Goal: Task Accomplishment & Management: Manage account settings

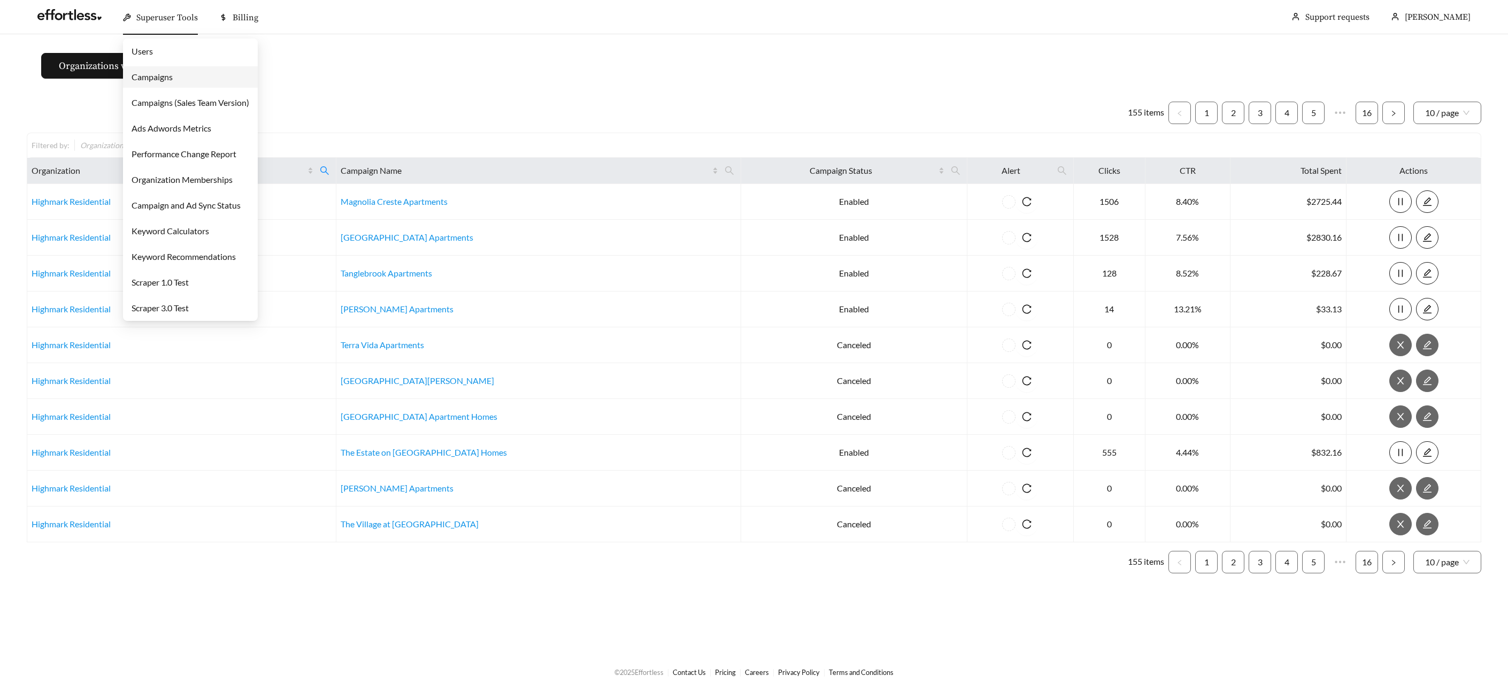
click at [160, 17] on span "Superuser Tools" at bounding box center [166, 17] width 61 height 11
click at [167, 76] on link "Campaigns" at bounding box center [152, 77] width 41 height 10
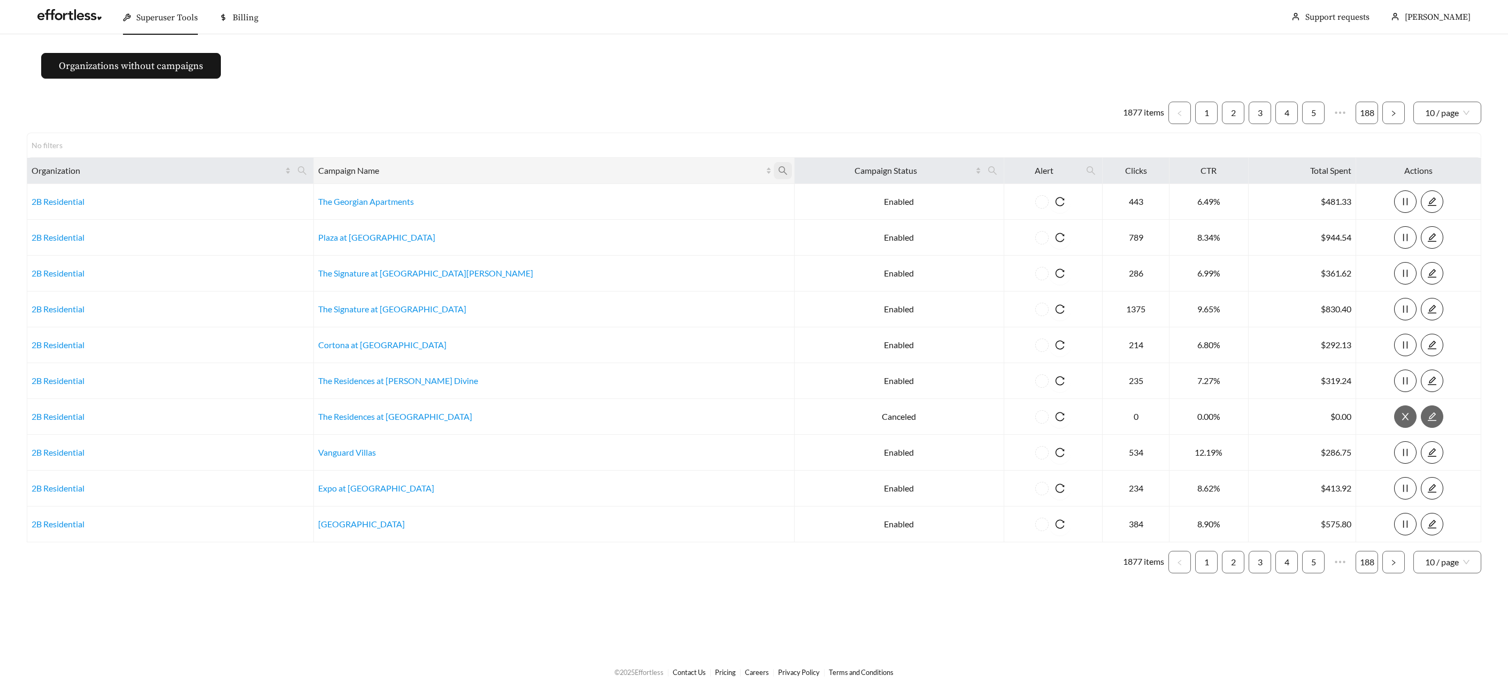
click at [778, 167] on icon "search" at bounding box center [783, 171] width 10 height 10
click at [634, 195] on input "text" at bounding box center [616, 197] width 109 height 22
type input "********"
click at [659, 225] on span "Ok" at bounding box center [654, 223] width 9 height 11
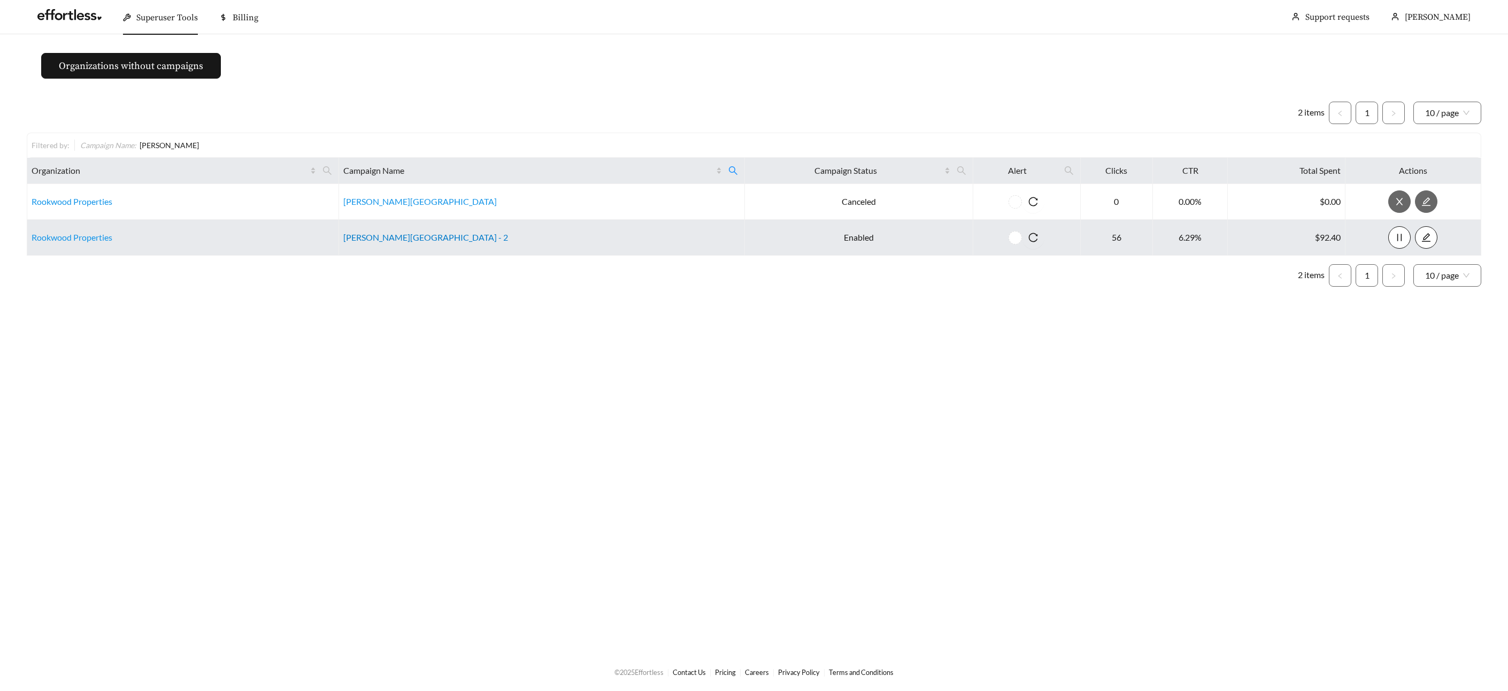
click at [431, 238] on link "[PERSON_NAME][GEOGRAPHIC_DATA] - 2" at bounding box center [425, 237] width 165 height 10
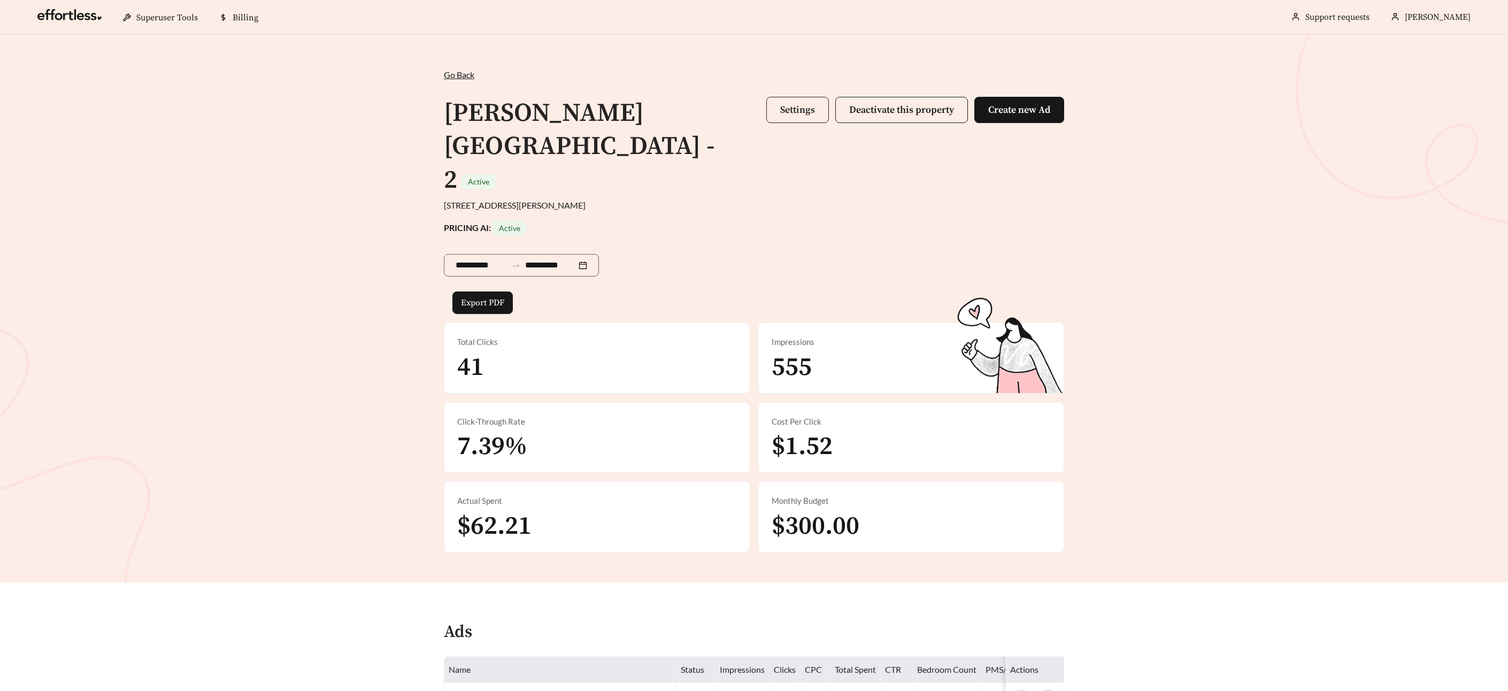
click at [786, 106] on span "Settings" at bounding box center [797, 110] width 35 height 12
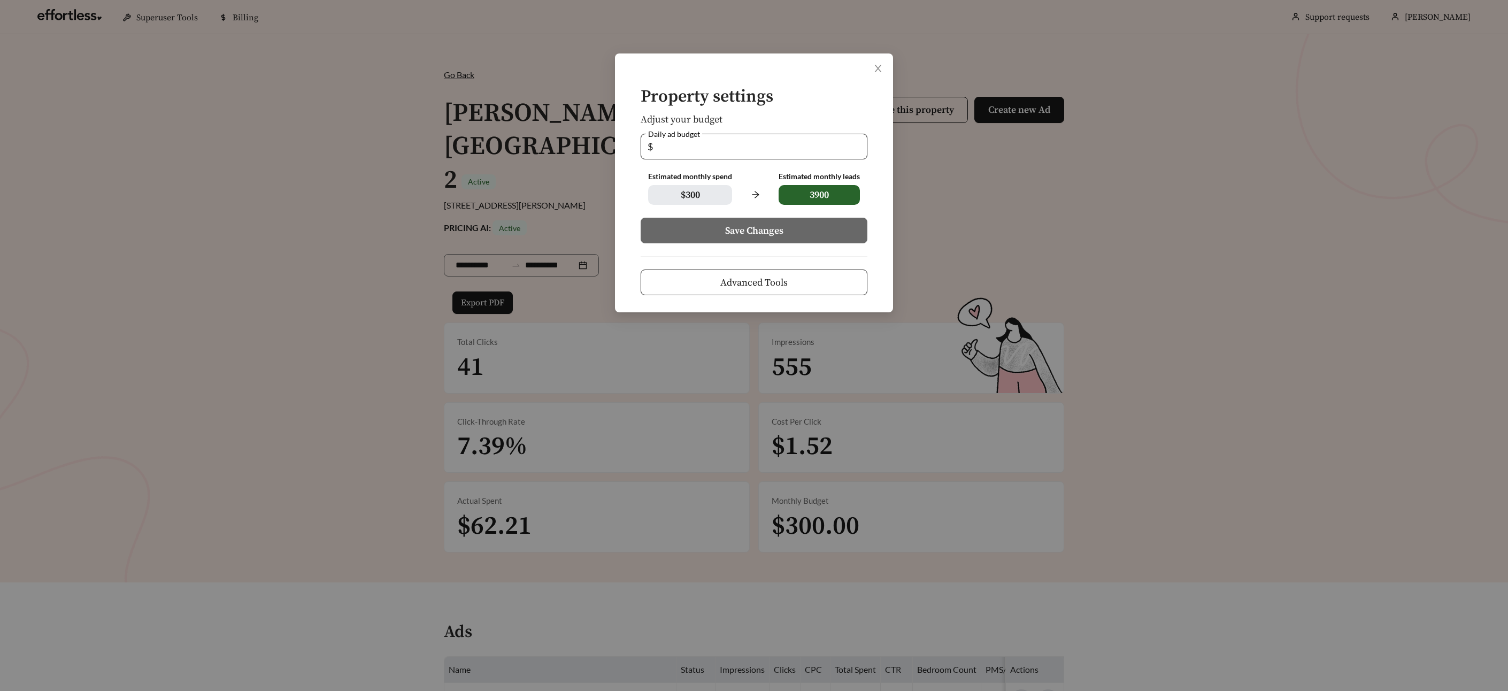
click at [716, 279] on button "Advanced Tools" at bounding box center [754, 282] width 227 height 26
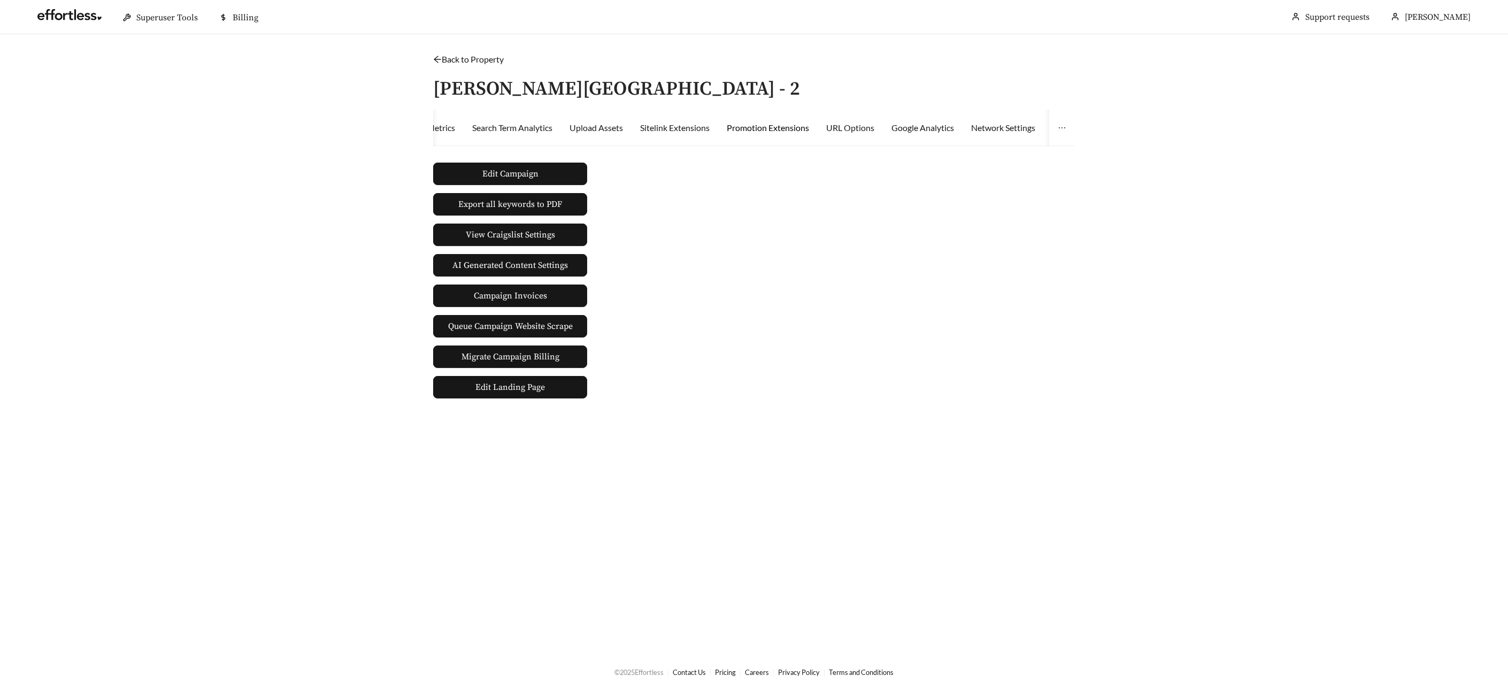
click at [746, 128] on div "Promotion Extensions" at bounding box center [768, 127] width 82 height 13
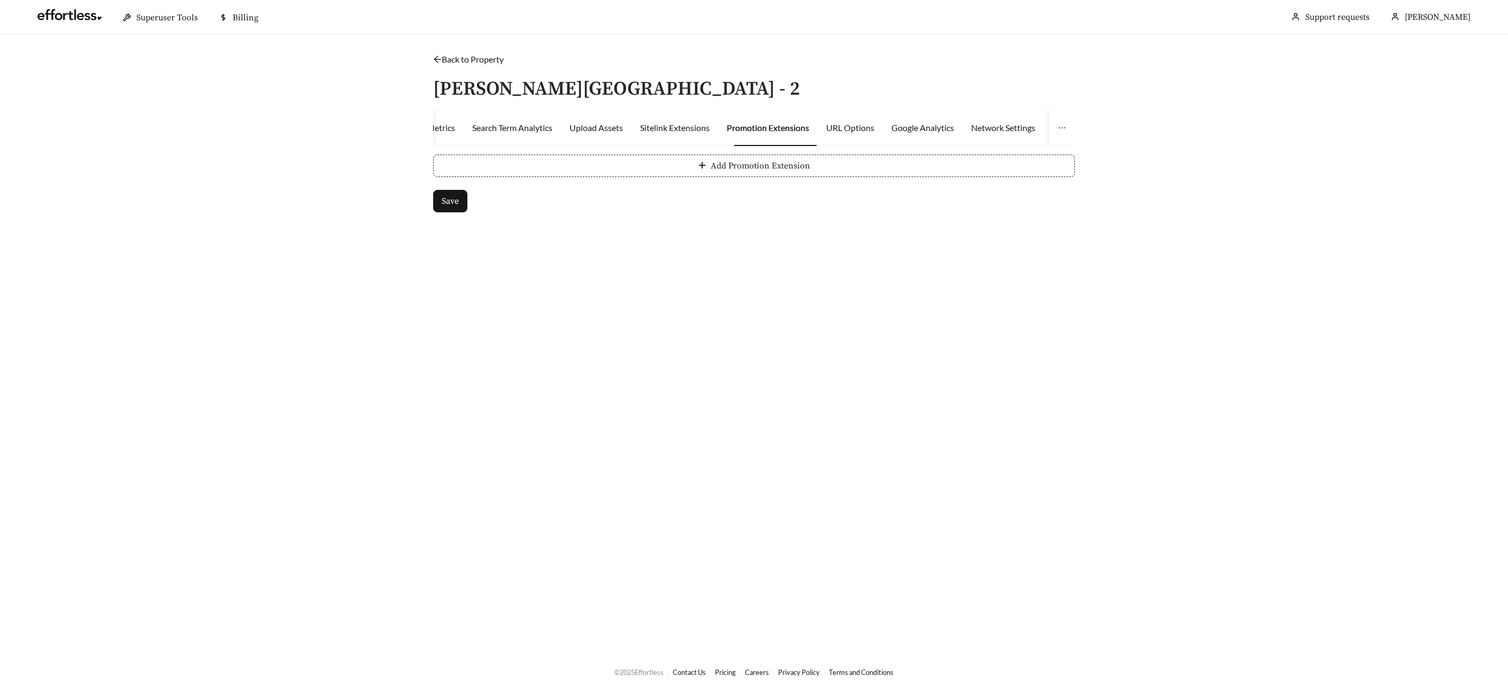
click at [685, 155] on div "Superuser PMS Integrations Activity Campaign Goal Location Targeting Bidding St…" at bounding box center [754, 167] width 642 height 115
click at [685, 156] on button "Add Promotion Extension" at bounding box center [754, 166] width 642 height 22
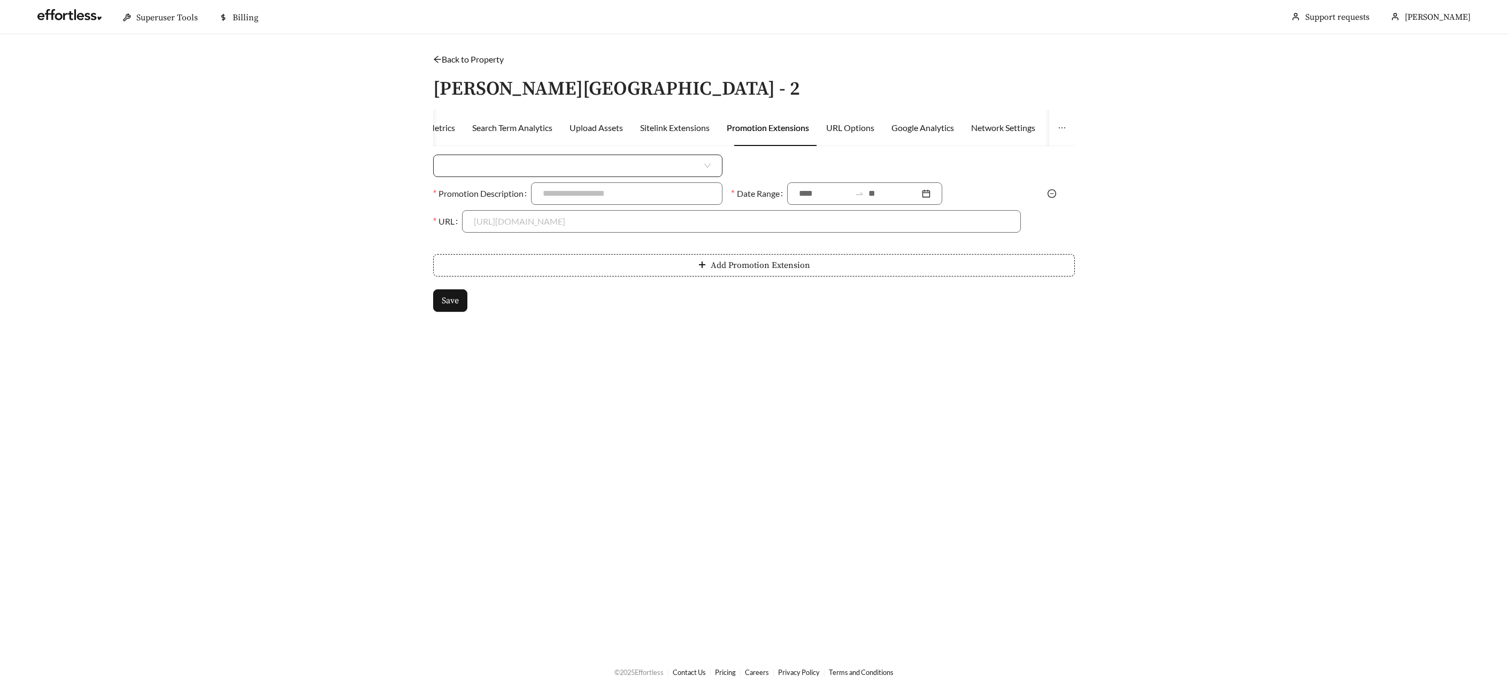
click at [600, 166] on input "search" at bounding box center [573, 165] width 257 height 21
click at [514, 189] on div "Money Amount Off" at bounding box center [578, 190] width 266 height 12
click at [851, 159] on input at bounding box center [889, 165] width 260 height 21
type input "***"
click at [688, 186] on input "Promotion Description" at bounding box center [626, 193] width 191 height 22
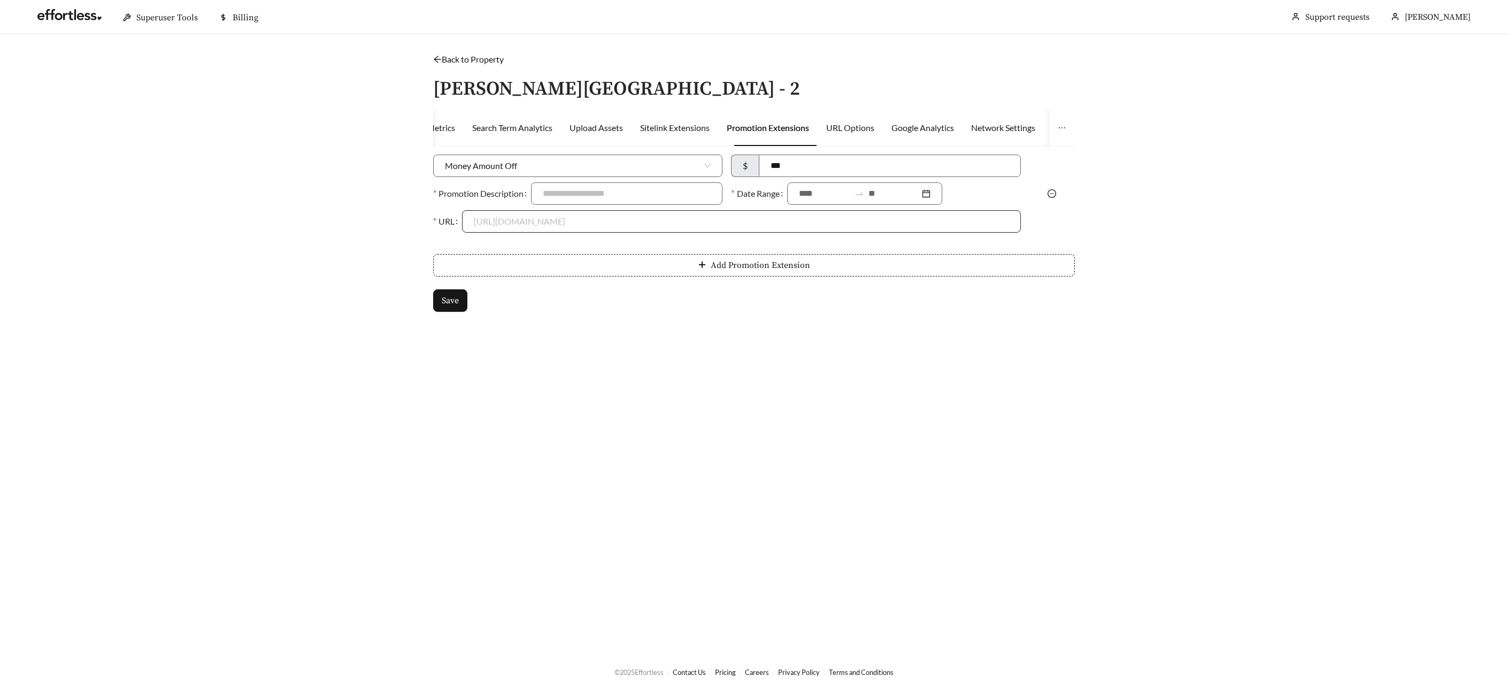
click at [683, 225] on input "URL" at bounding box center [741, 221] width 535 height 21
click at [635, 199] on input "Promotion Description" at bounding box center [626, 193] width 191 height 22
type input "**********"
click at [831, 192] on input at bounding box center [824, 193] width 51 height 13
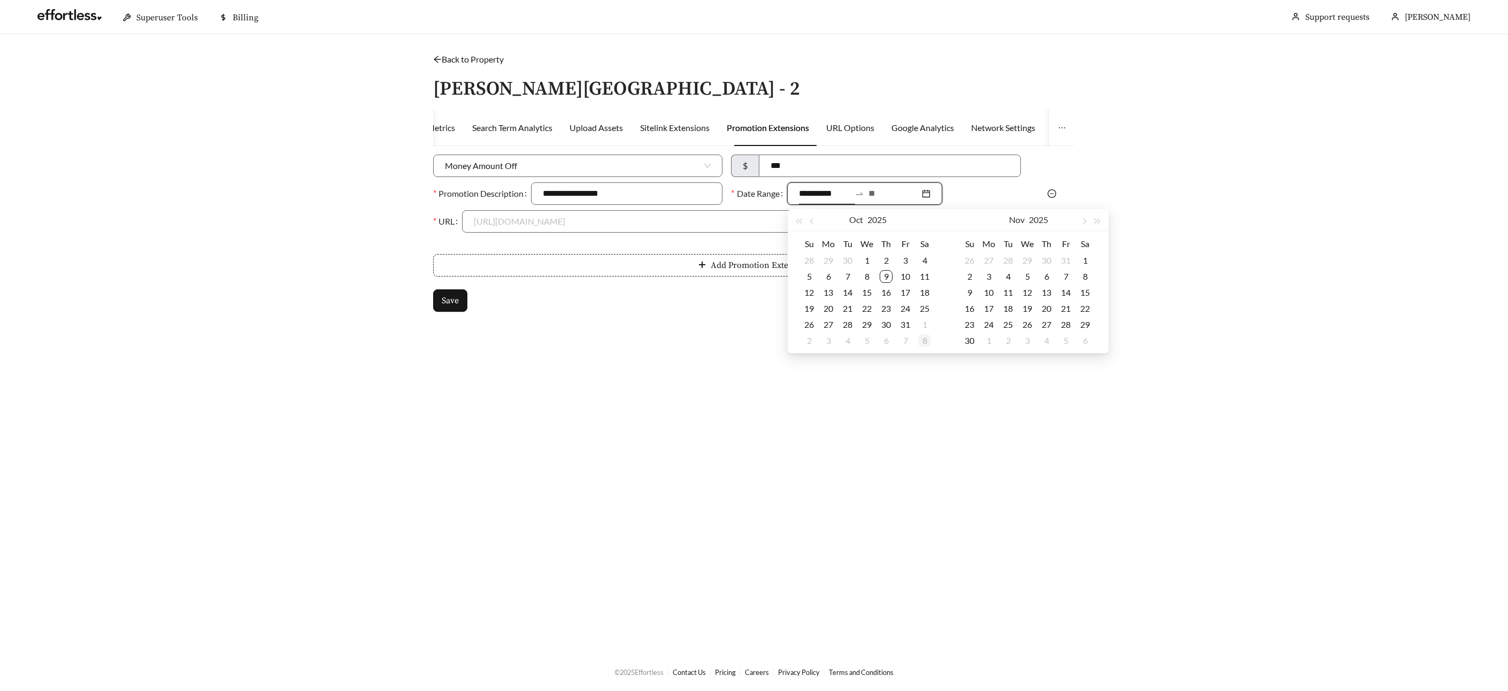
type input "**********"
drag, startPoint x: 883, startPoint y: 273, endPoint x: 903, endPoint y: 285, distance: 23.0
click at [883, 273] on div "9" at bounding box center [886, 276] width 13 height 13
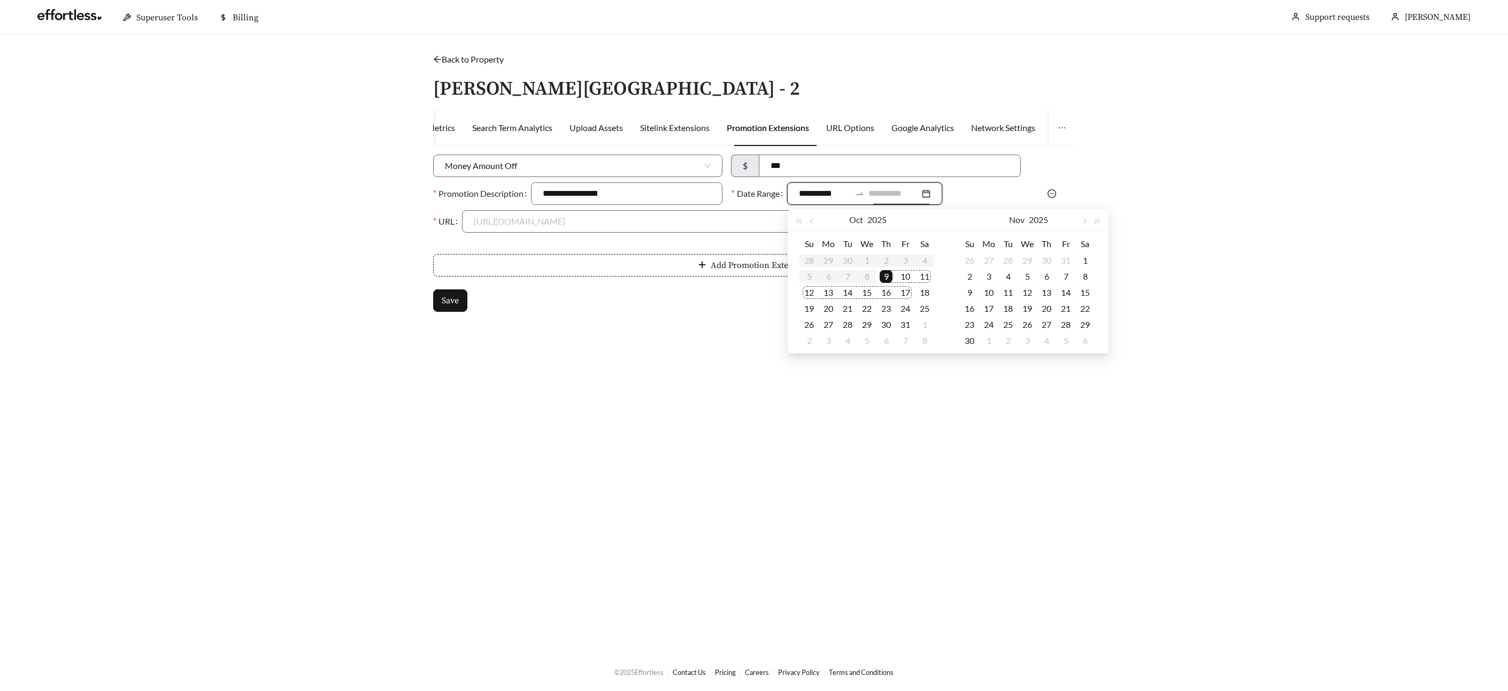
type input "**********"
click at [972, 338] on div "30" at bounding box center [969, 340] width 13 height 13
